Goal: Task Accomplishment & Management: Manage account settings

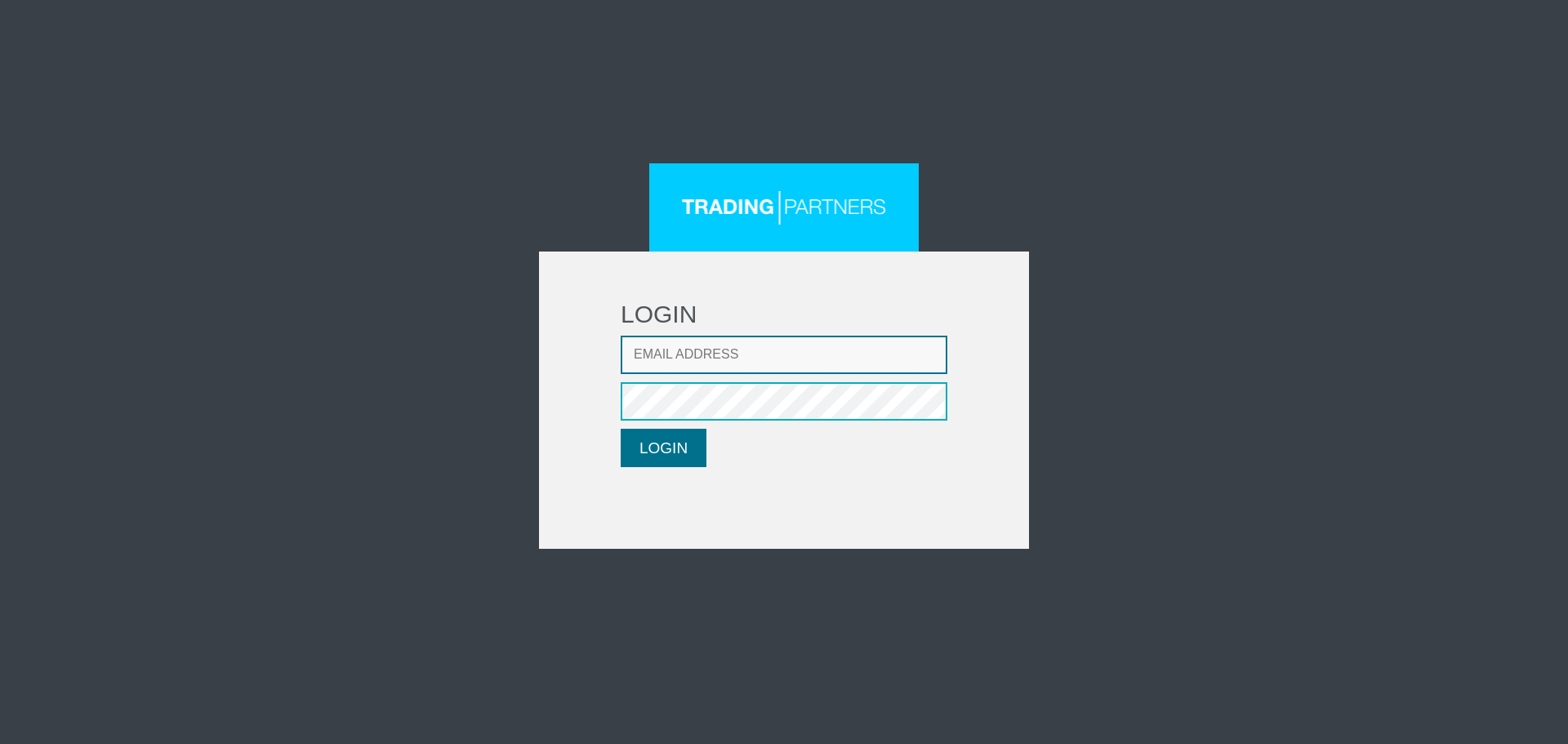
type input "[EMAIL_ADDRESS][DOMAIN_NAME]"
click at [627, 451] on button "LOGIN" at bounding box center [663, 448] width 86 height 38
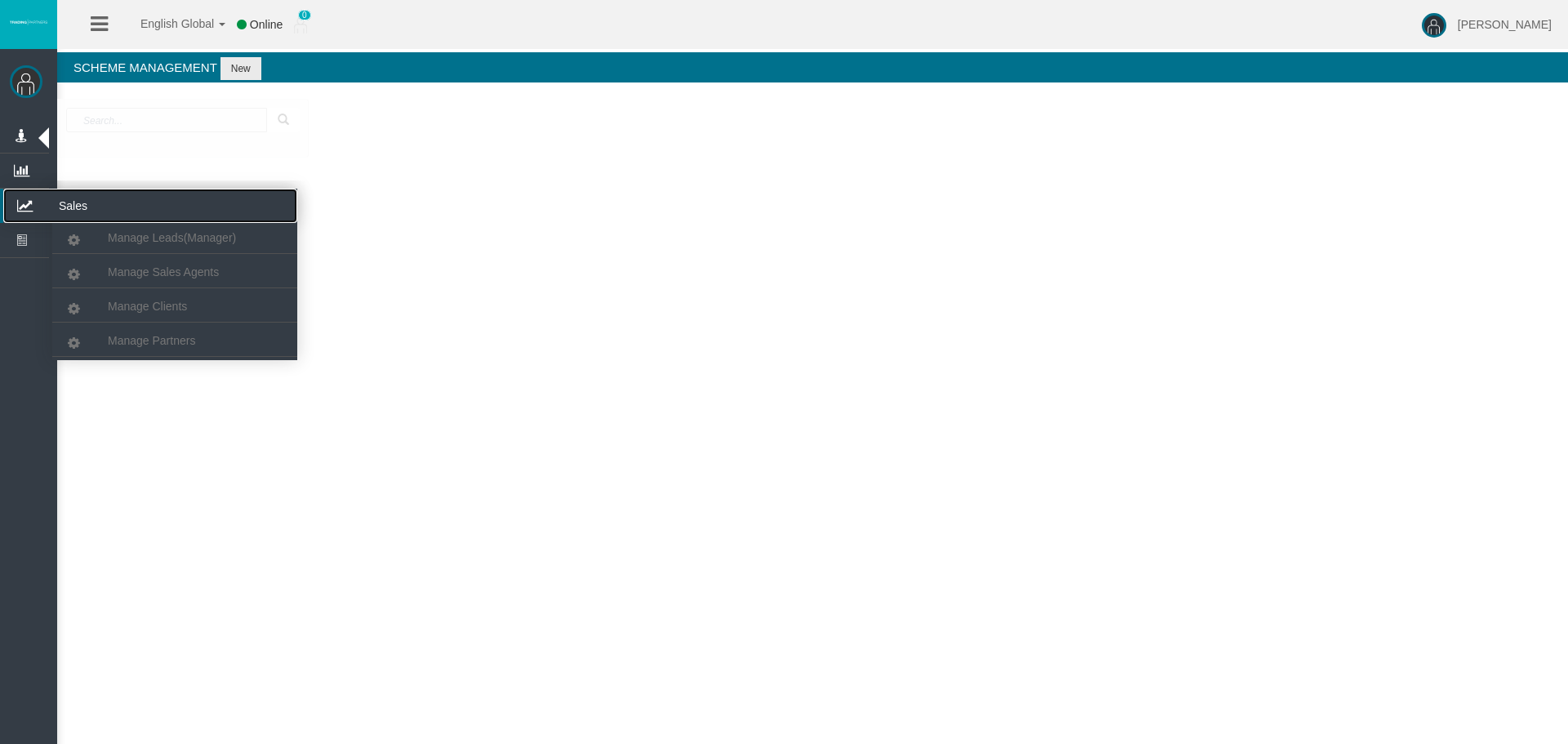
drag, startPoint x: 27, startPoint y: 203, endPoint x: 117, endPoint y: 247, distance: 100.2
click at [27, 204] on icon at bounding box center [25, 205] width 43 height 34
click at [144, 308] on span "Manage Clients" at bounding box center [147, 305] width 79 height 13
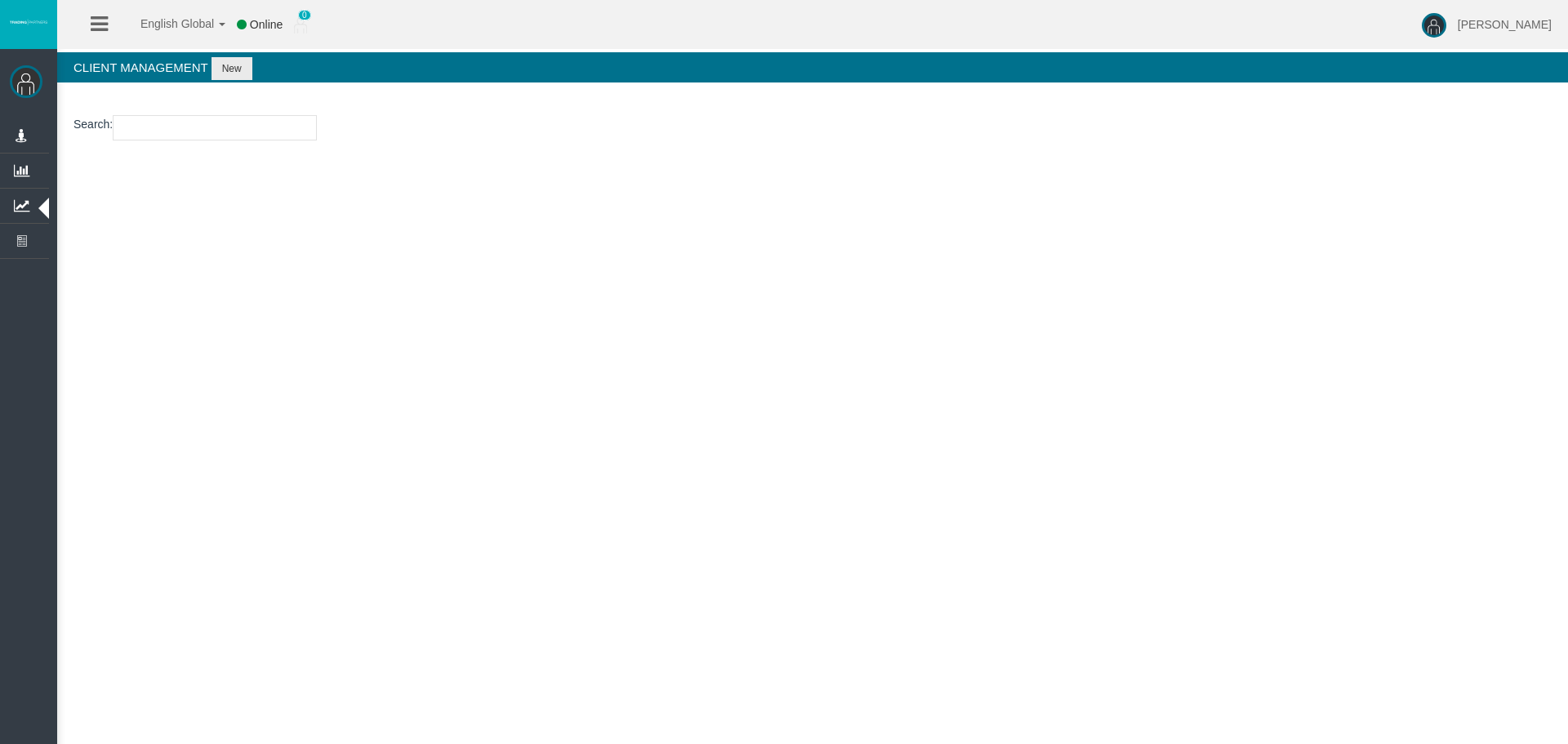
click at [179, 126] on input "number" at bounding box center [215, 128] width 204 height 25
paste input "71189759"
type input "71189759"
